Goal: Find contact information: Find contact information

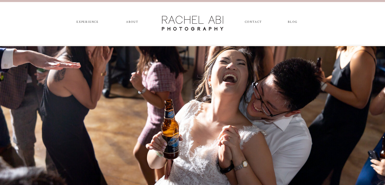
click at [248, 24] on nav "CONTACT" at bounding box center [253, 23] width 17 height 6
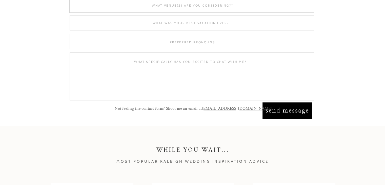
scroll to position [405, 0]
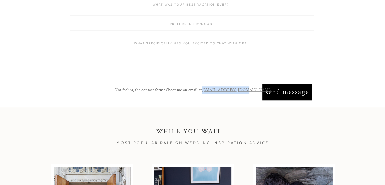
drag, startPoint x: 254, startPoint y: 90, endPoint x: 220, endPoint y: 92, distance: 34.5
click at [220, 92] on p "Not feeling the contact form? Shoot me an email at hello@rachelabi.com" at bounding box center [193, 90] width 175 height 8
copy link "[EMAIL_ADDRESS][DOMAIN_NAME]"
